Goal: Transaction & Acquisition: Book appointment/travel/reservation

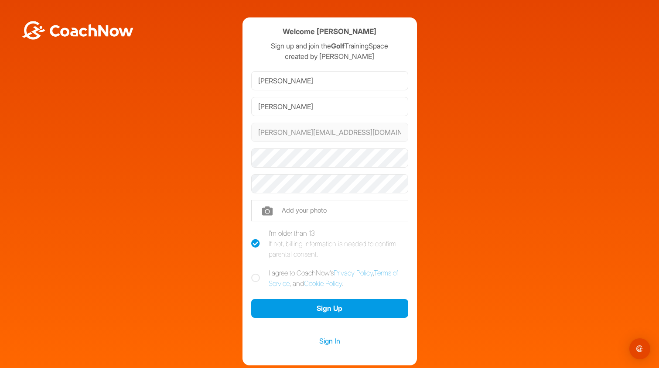
click at [482, 173] on div "Welcome [PERSON_NAME] Sign up and join the Golf TrainingSpace created by [PERSO…" at bounding box center [329, 191] width 650 height 348
click at [468, 187] on div "Welcome David Ambrose Sign up and join the Golf TrainingSpace created by Carlos…" at bounding box center [329, 191] width 650 height 348
click at [331, 213] on input "file" at bounding box center [329, 210] width 157 height 21
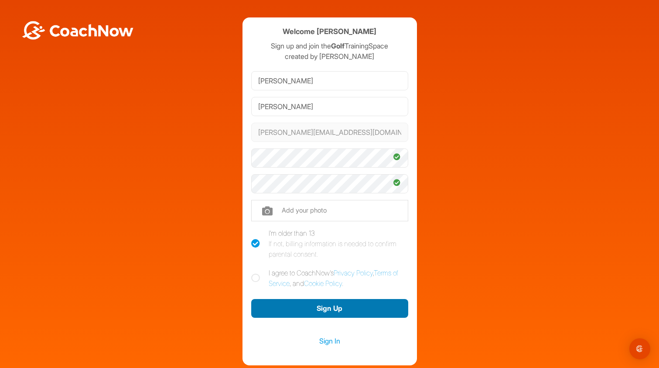
click at [325, 306] on button "Sign Up" at bounding box center [329, 308] width 157 height 19
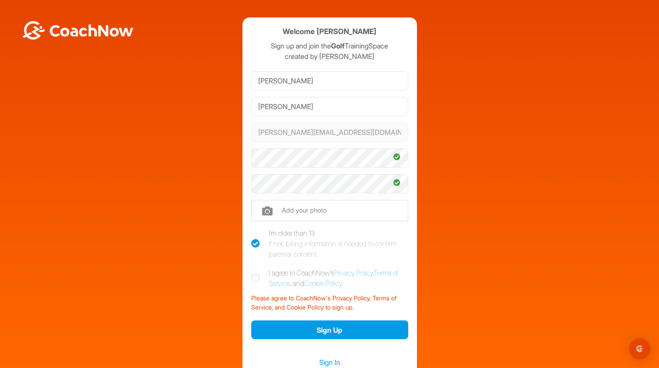
click at [256, 278] on icon at bounding box center [255, 277] width 9 height 9
click at [256, 273] on input "I agree to CoachNow's Privacy Policy , Terms of Service , and Cookie Policy ." at bounding box center [254, 270] width 6 height 6
checkbox input "true"
click at [327, 330] on button "Sign Up" at bounding box center [329, 329] width 157 height 19
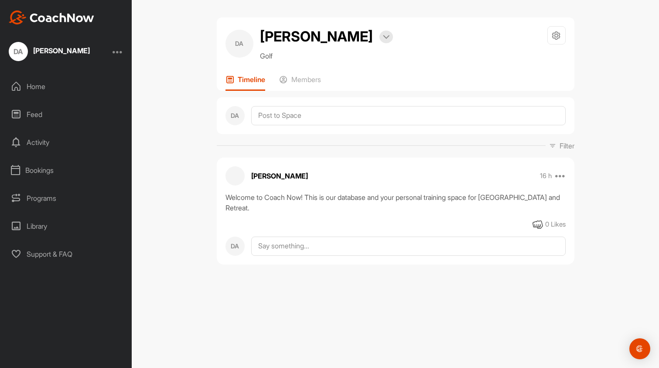
click at [39, 169] on div "Bookings" at bounding box center [66, 170] width 123 height 22
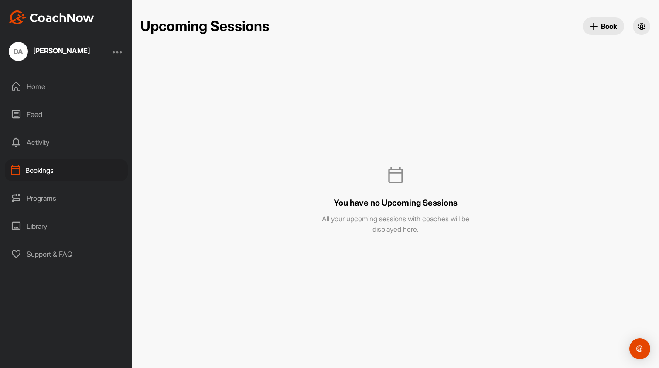
click at [38, 82] on div "Home" at bounding box center [66, 86] width 123 height 22
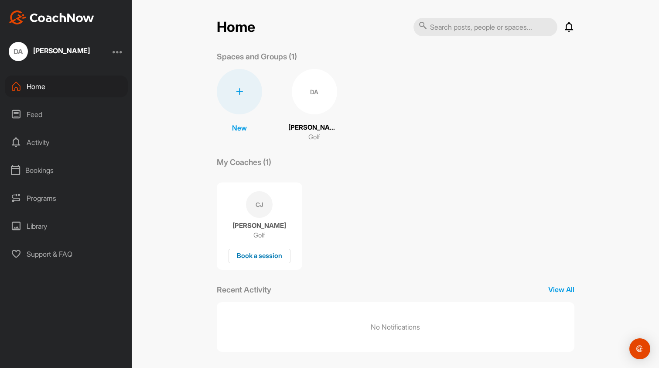
click at [261, 253] on div "Book a session" at bounding box center [260, 256] width 62 height 14
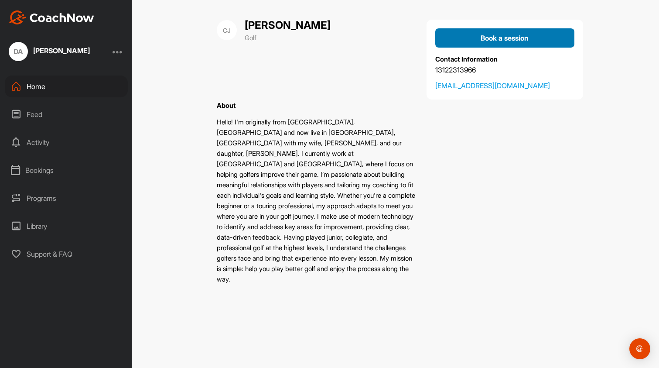
click at [503, 38] on span "Book a session" at bounding box center [505, 38] width 48 height 9
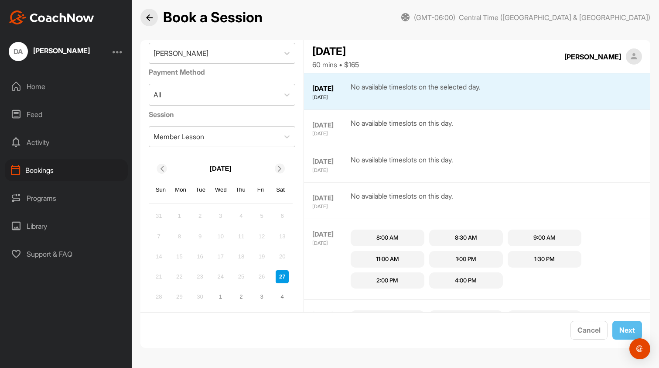
scroll to position [34, 0]
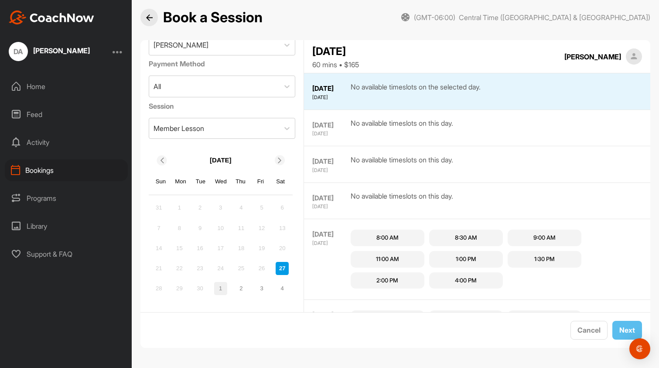
click at [219, 290] on div "1" at bounding box center [220, 288] width 13 height 13
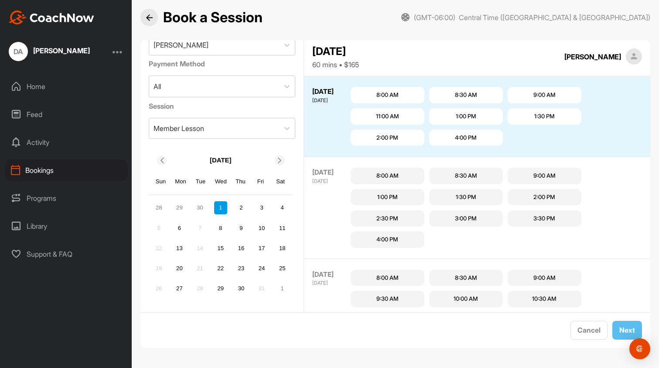
scroll to position [146, 0]
